Goal: Task Accomplishment & Management: Manage account settings

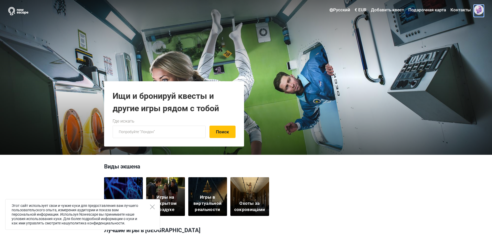
click at [481, 7] on span at bounding box center [479, 10] width 10 height 10
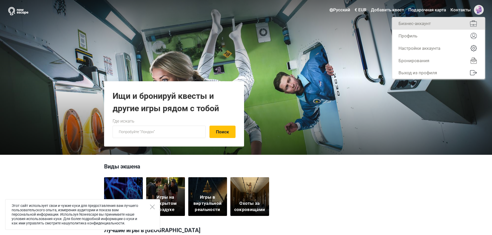
click at [440, 21] on link "Бизнес-аккаунт" at bounding box center [439, 23] width 93 height 12
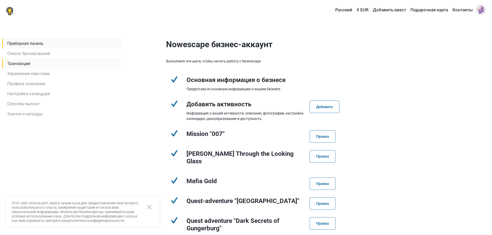
click at [31, 64] on link "Транзакции" at bounding box center [61, 64] width 119 height 10
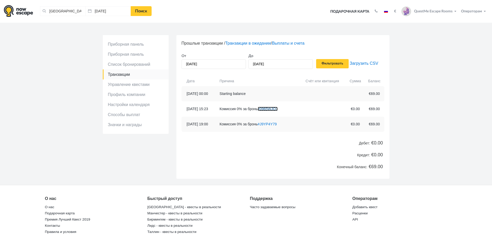
click at [277, 110] on link "#0965WJO3" at bounding box center [268, 109] width 20 height 4
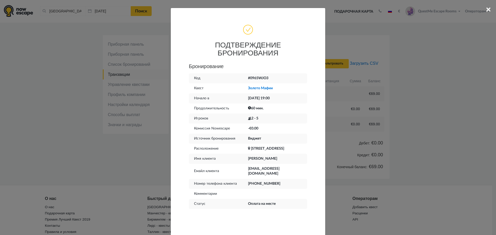
click at [414, 88] on div "× ПОДТВЕРЖДЕНИЕ БРОНИРОВАНИЯ Бронирование Код #0965WJO3 Квест Золото Мафии Нача…" at bounding box center [248, 117] width 496 height 235
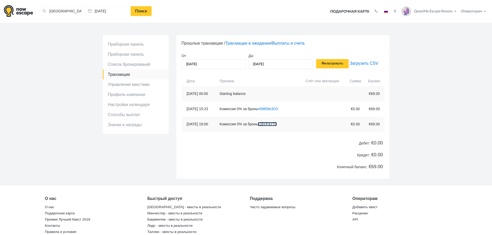
click at [275, 124] on link "#J9YP4Y79" at bounding box center [267, 124] width 19 height 4
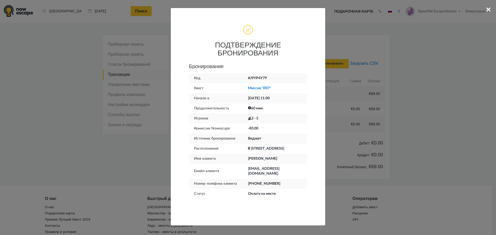
click at [399, 99] on div "× ПОДТВЕРЖДЕНИЕ БРОНИРОВАНИЯ Бронирование Код #J9YP4Y79 Квест Миссия "007" Нача…" at bounding box center [248, 117] width 496 height 235
